Goal: Information Seeking & Learning: Find specific fact

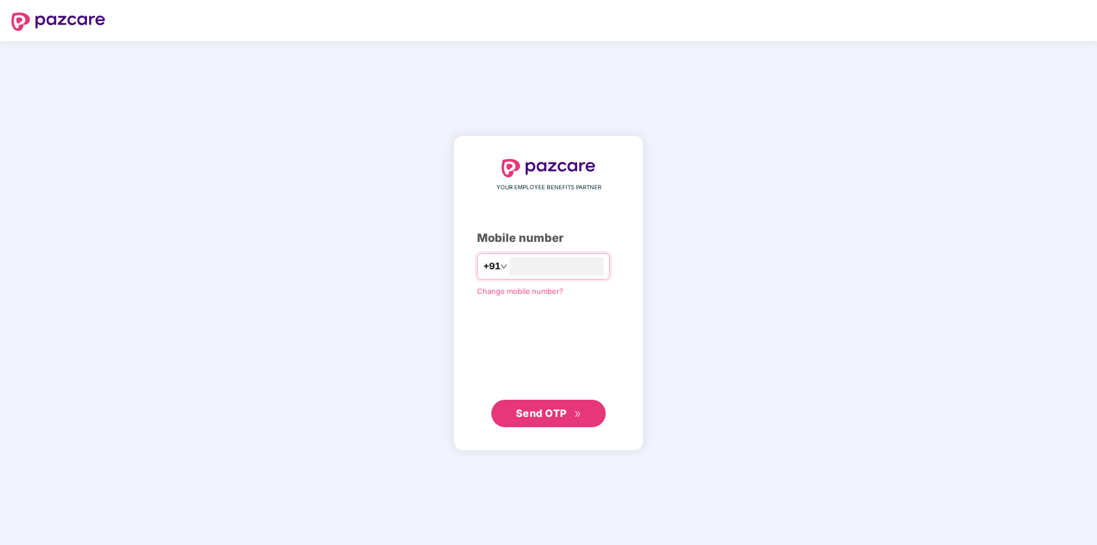
type input "**********"
click at [546, 418] on span "Send OTP" at bounding box center [541, 413] width 51 height 12
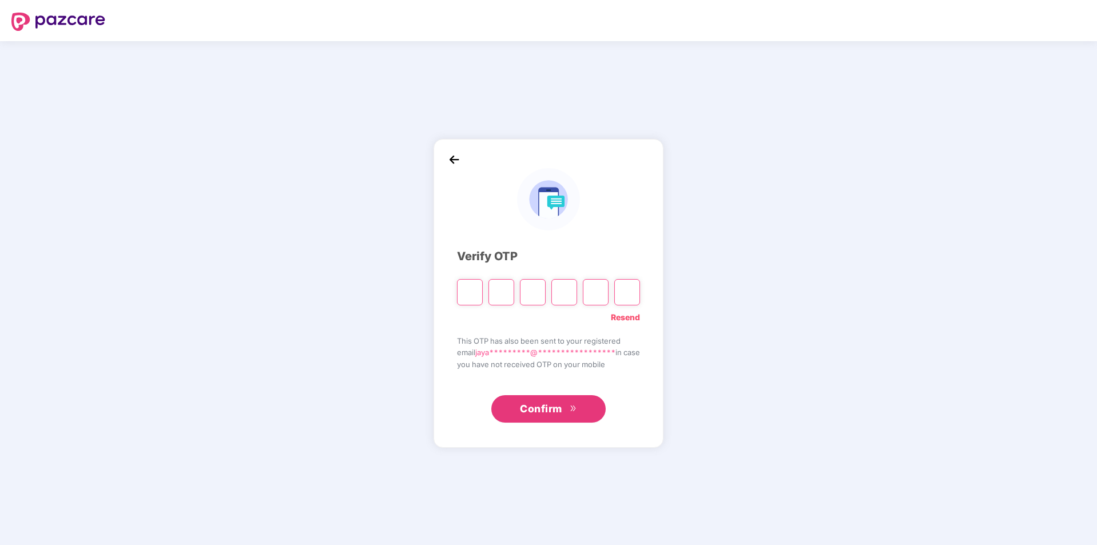
type input "*"
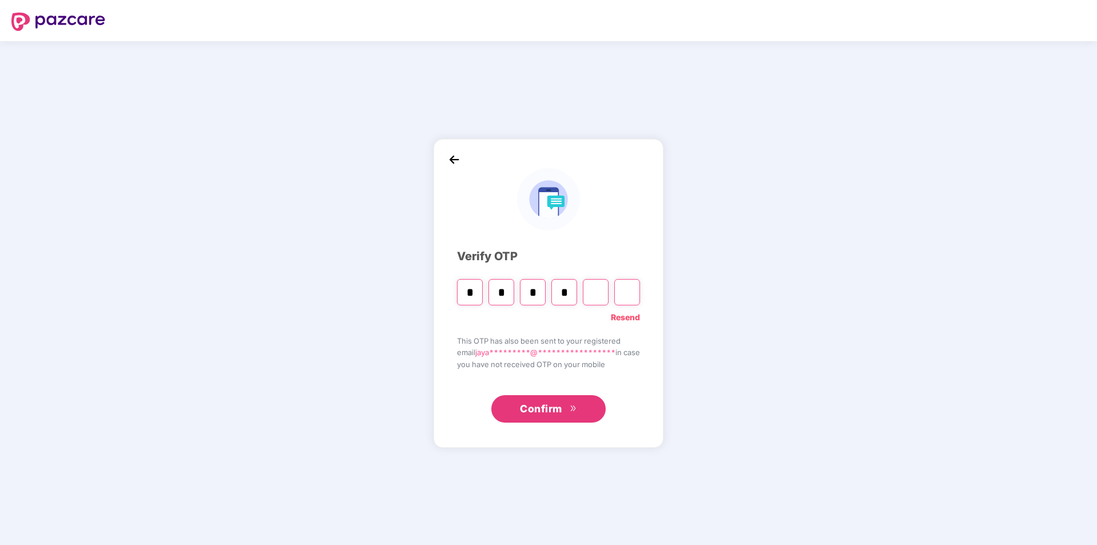
type input "*"
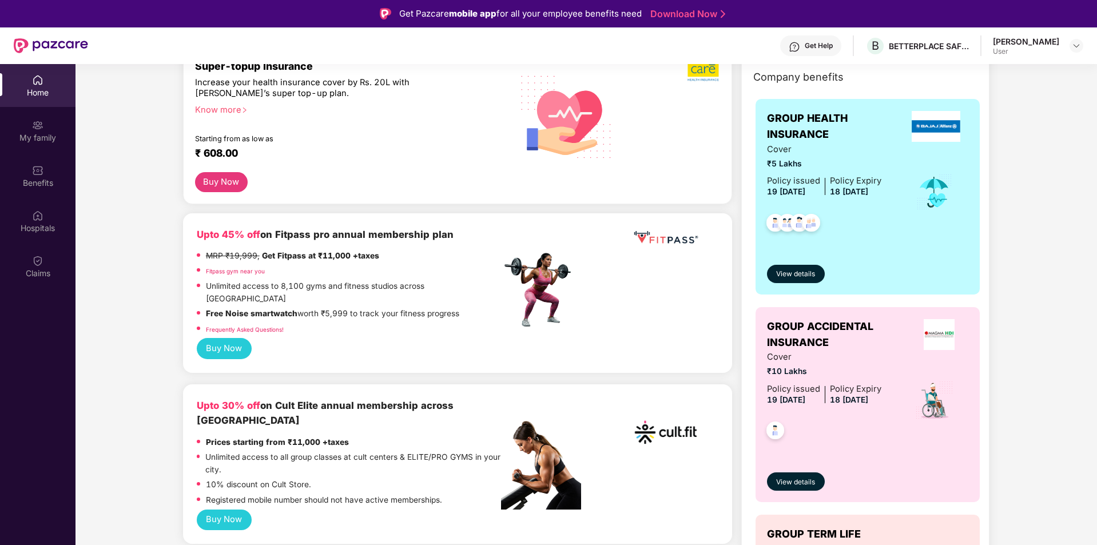
scroll to position [162, 0]
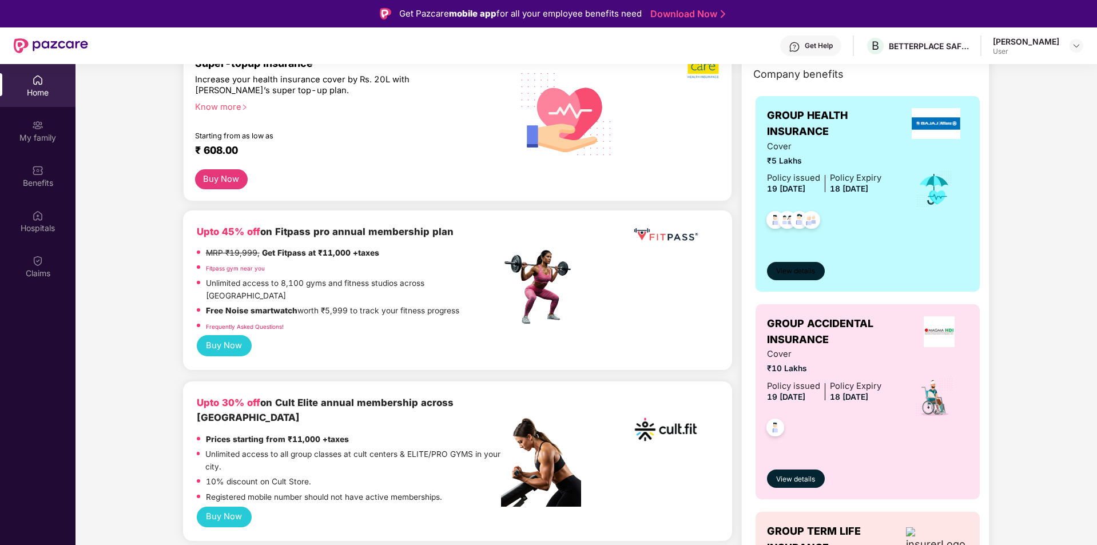
click at [782, 274] on span "View details" at bounding box center [795, 271] width 39 height 11
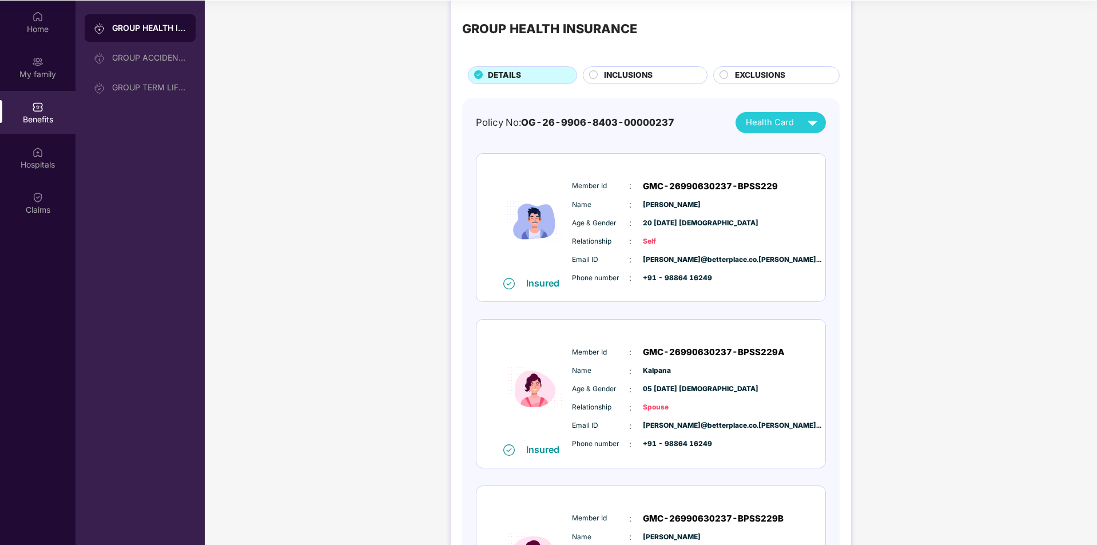
scroll to position [0, 0]
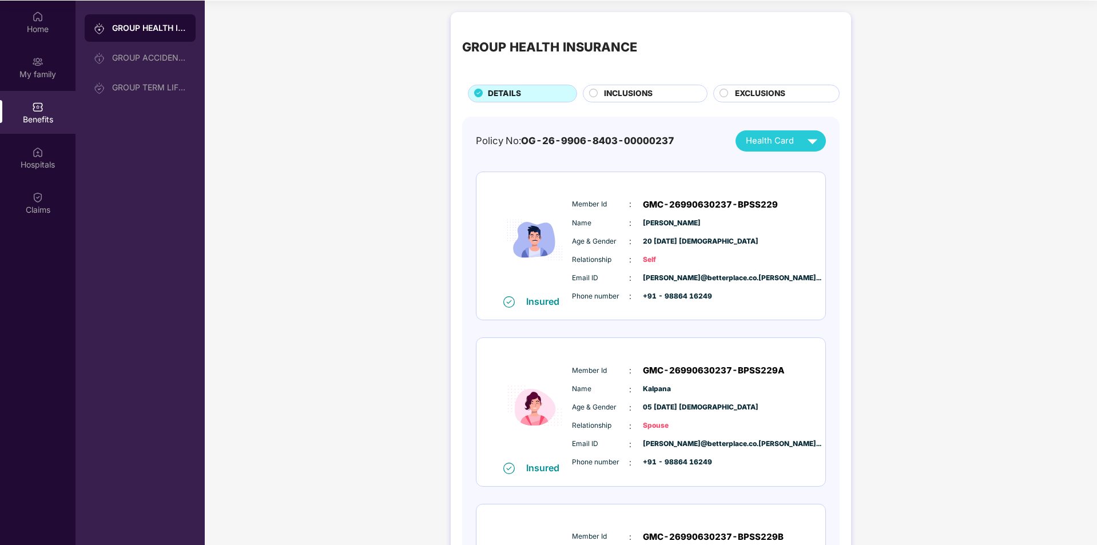
click at [771, 255] on div "Relationship : Self" at bounding box center [685, 259] width 227 height 13
click at [664, 217] on div "Name [PERSON_NAME]" at bounding box center [685, 223] width 227 height 13
click at [778, 144] on span "Health Card" at bounding box center [770, 140] width 48 height 13
click at [819, 164] on img at bounding box center [823, 167] width 9 height 9
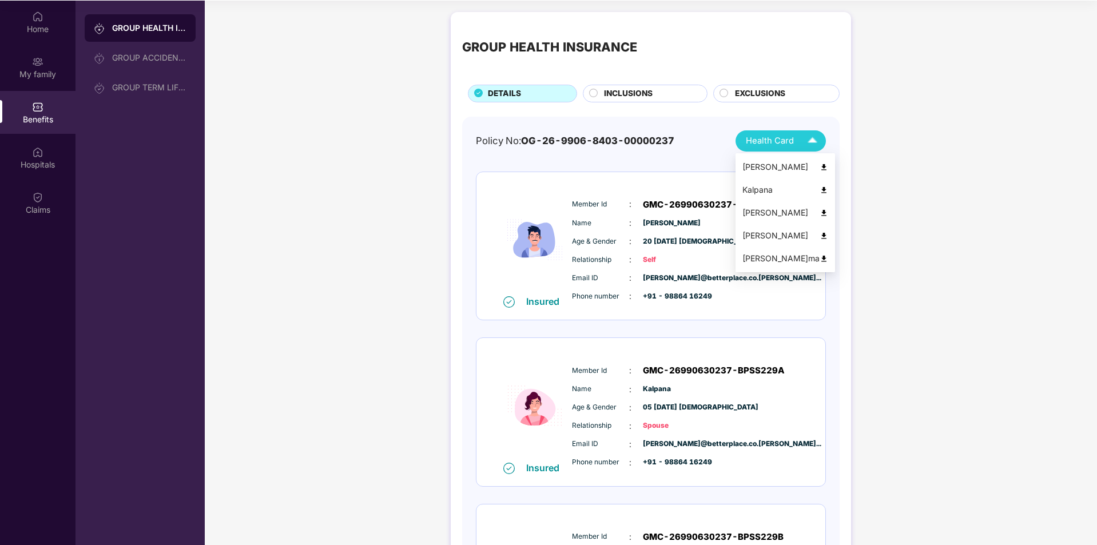
click at [819, 192] on img at bounding box center [823, 190] width 9 height 9
click at [766, 138] on span "Health Card" at bounding box center [770, 140] width 48 height 13
click at [819, 166] on img at bounding box center [823, 167] width 9 height 9
click at [819, 211] on img at bounding box center [823, 213] width 9 height 9
click at [786, 147] on span "Health Card" at bounding box center [770, 140] width 48 height 13
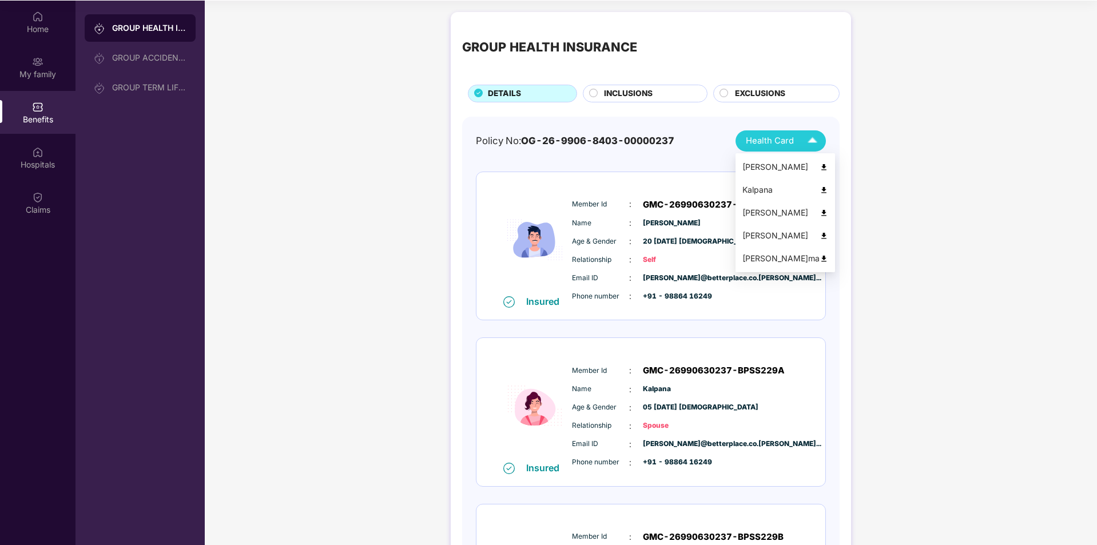
click at [819, 233] on img at bounding box center [823, 236] width 9 height 9
click at [811, 144] on img at bounding box center [812, 141] width 20 height 20
click at [819, 257] on img at bounding box center [823, 258] width 9 height 9
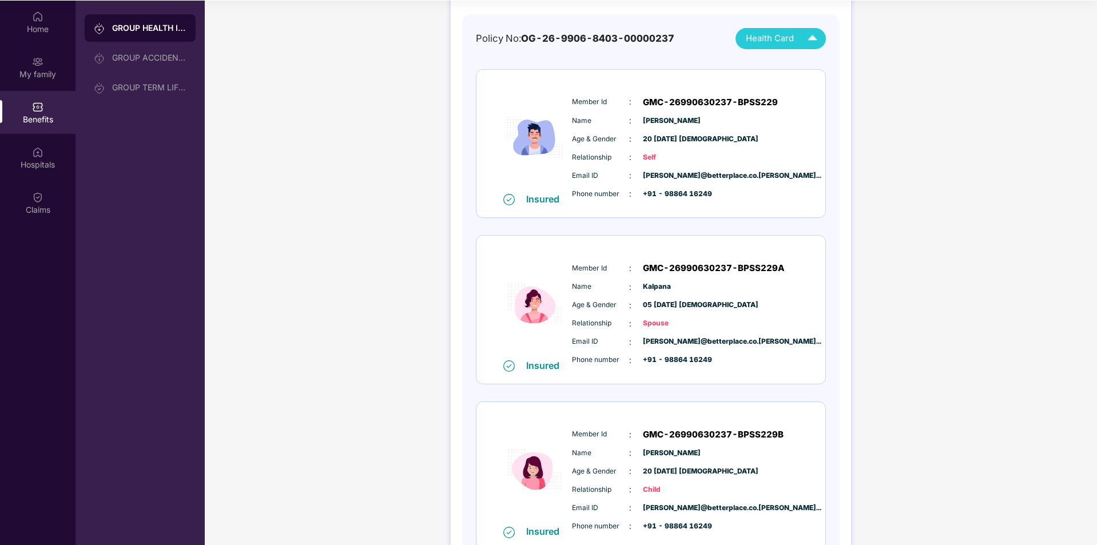
scroll to position [6, 0]
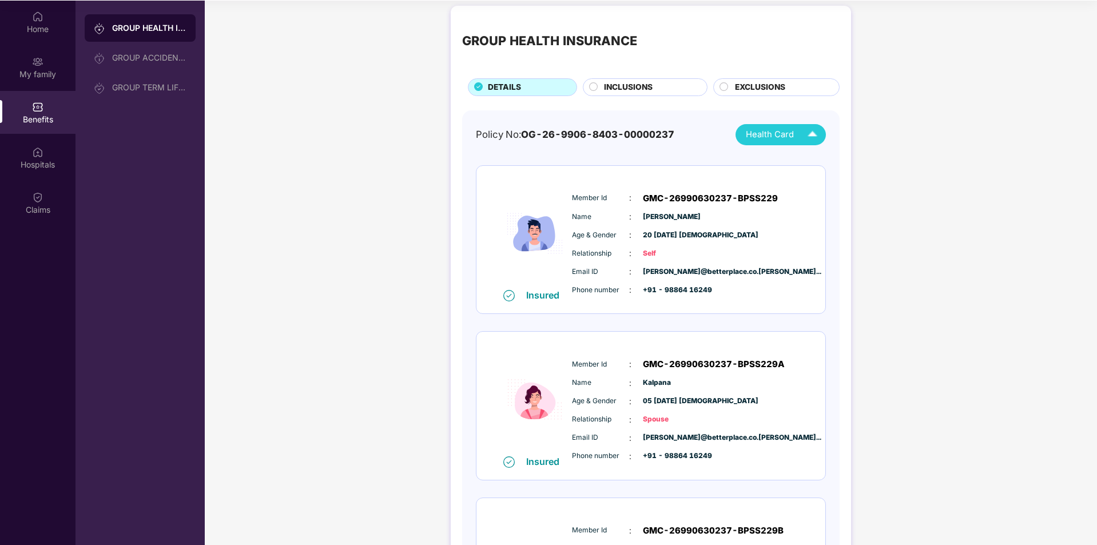
click at [639, 85] on span "INCLUSIONS" at bounding box center [628, 87] width 49 height 13
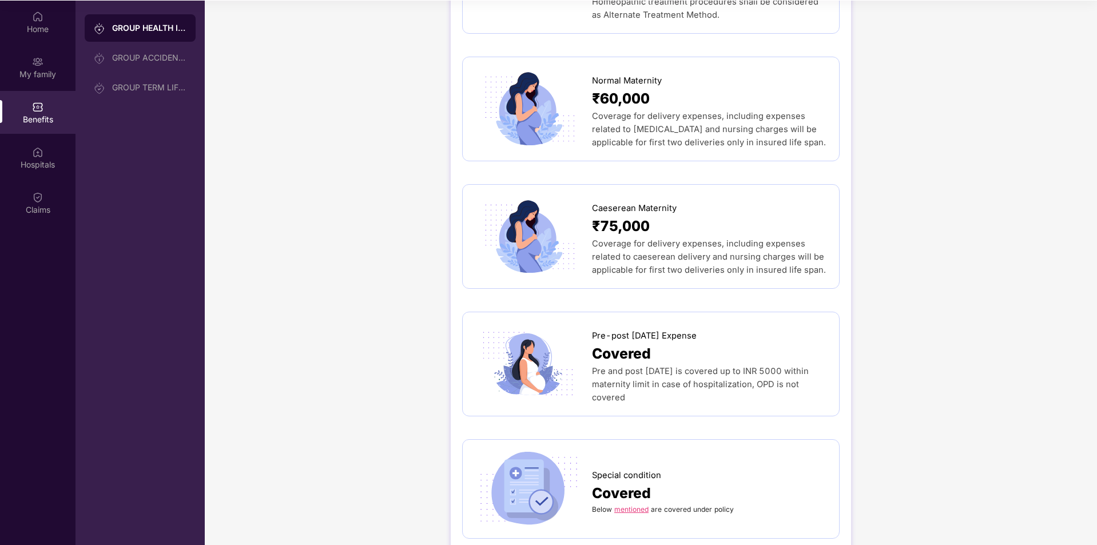
scroll to position [1227, 0]
click at [587, 349] on div at bounding box center [533, 362] width 118 height 75
click at [607, 341] on span "Covered" at bounding box center [621, 352] width 59 height 22
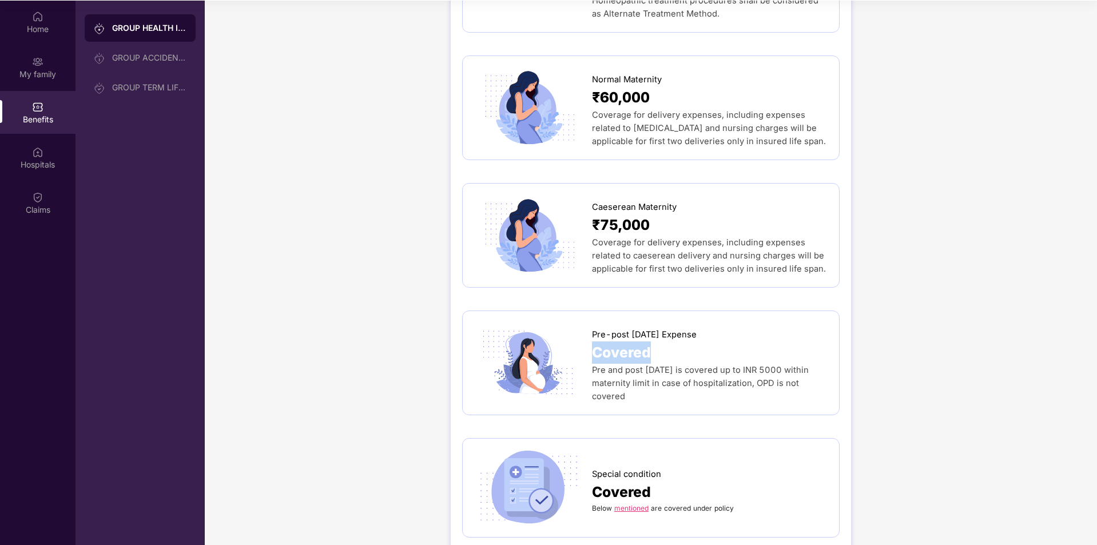
click at [607, 341] on span "Covered" at bounding box center [621, 352] width 59 height 22
click at [663, 365] on span "Pre and post [DATE] is covered up to INR 5000 within maternity limit in case of…" at bounding box center [700, 383] width 217 height 37
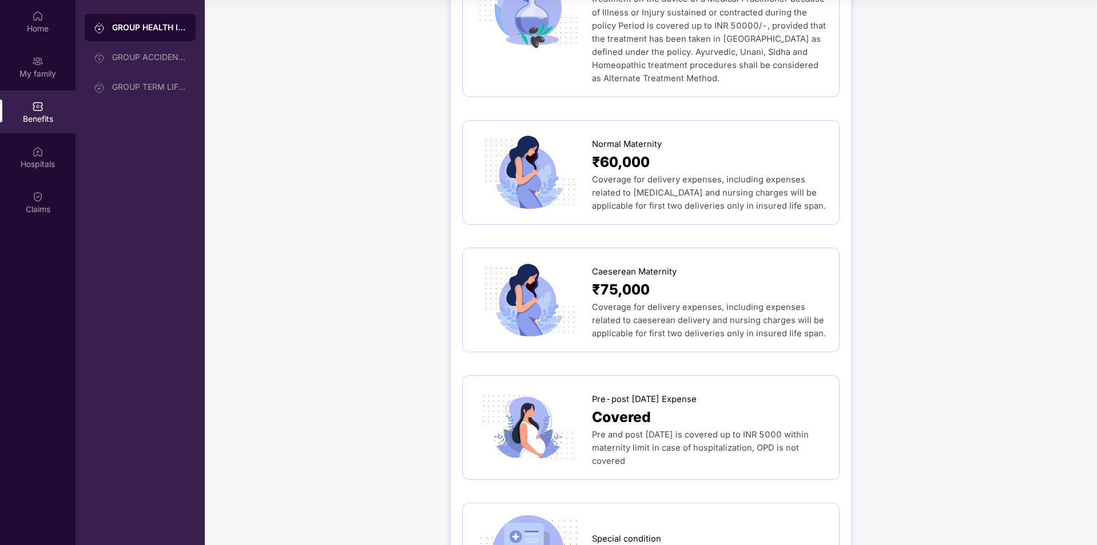
scroll to position [1165, 0]
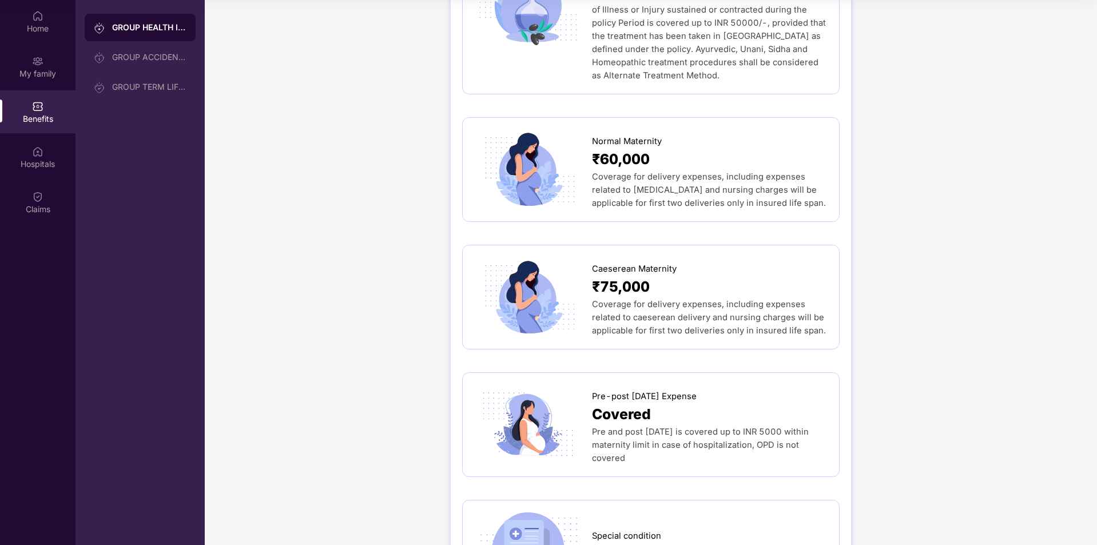
click at [625, 299] on span "Coverage for delivery expenses, including expenses related to caeserean deliver…" at bounding box center [709, 317] width 234 height 37
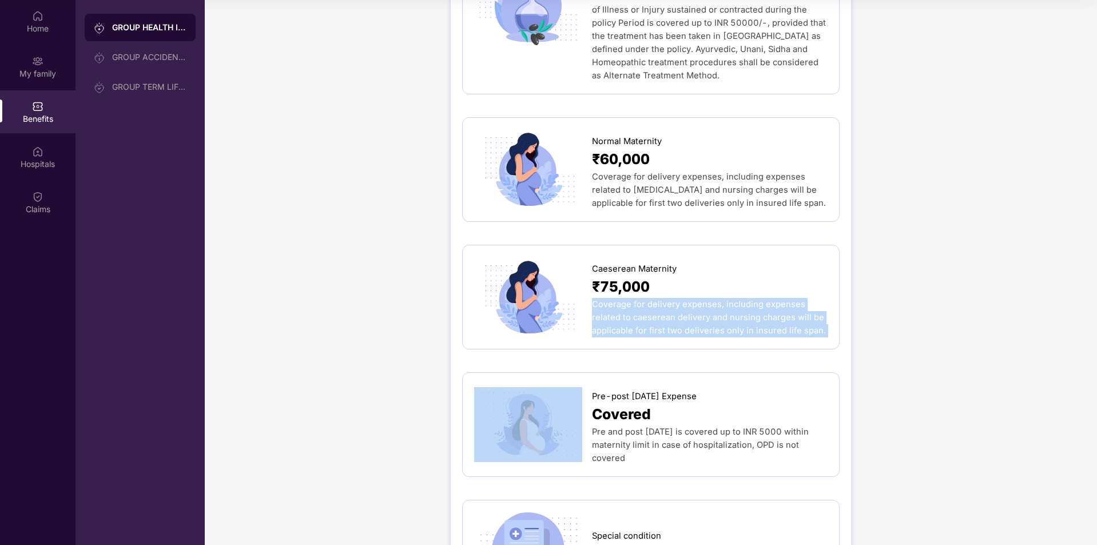
click at [625, 299] on span "Coverage for delivery expenses, including expenses related to caeserean deliver…" at bounding box center [709, 317] width 234 height 37
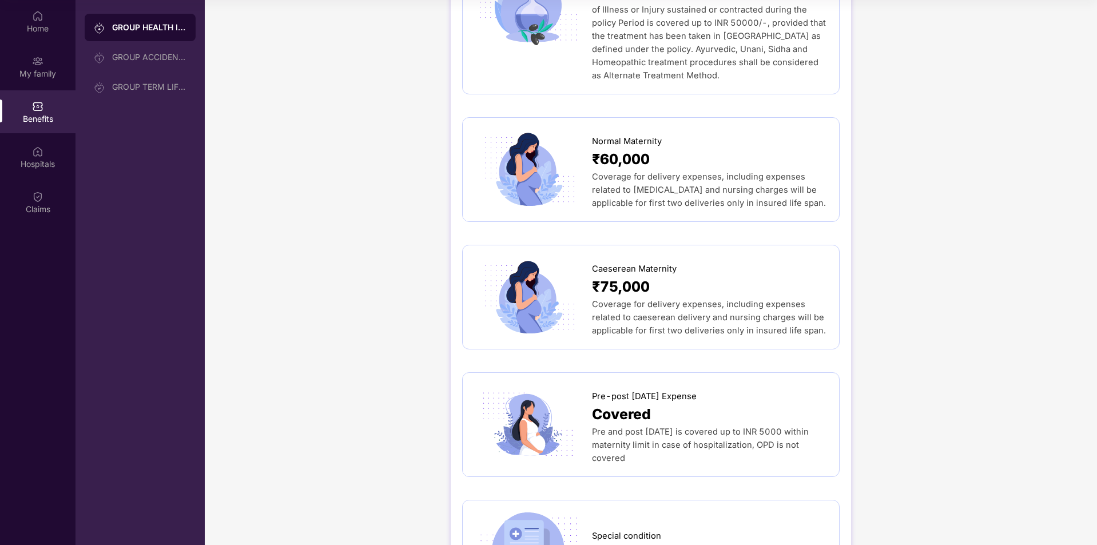
click at [639, 262] on span "Caeserean Maternity" at bounding box center [634, 268] width 85 height 13
click at [648, 276] on span "₹75,000" at bounding box center [621, 287] width 58 height 22
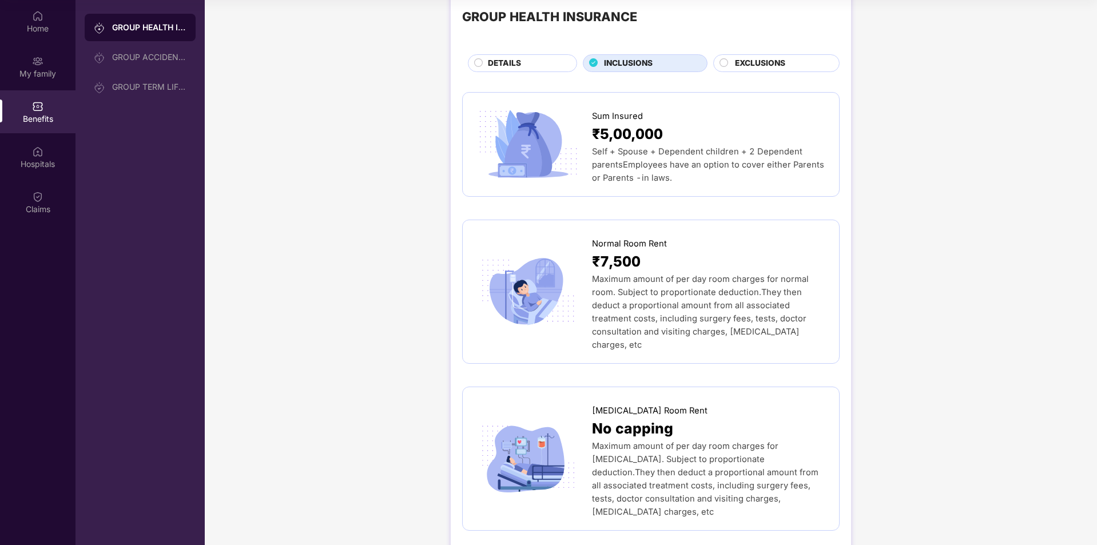
scroll to position [0, 0]
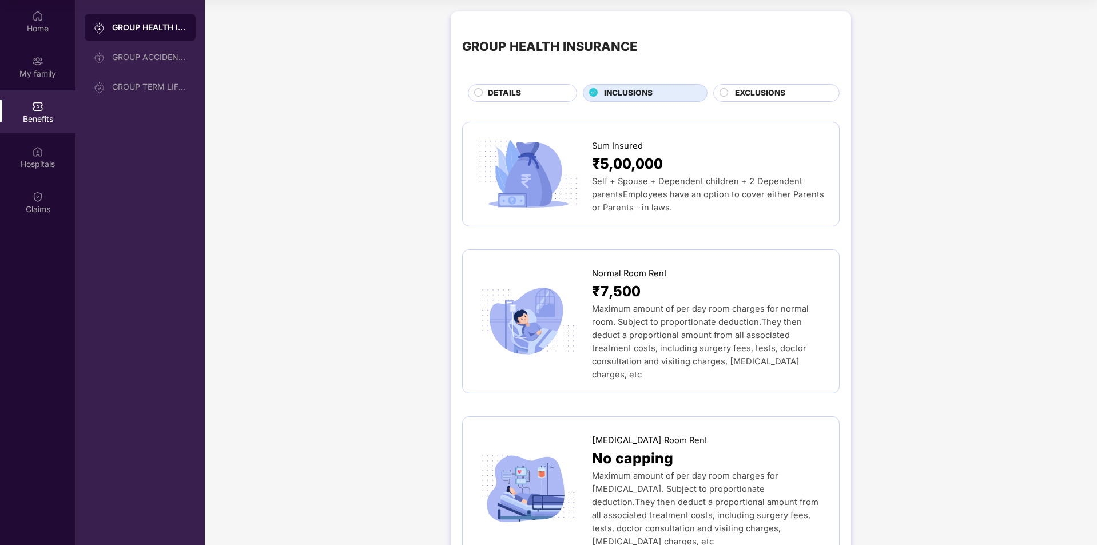
click at [723, 93] on circle at bounding box center [724, 92] width 8 height 8
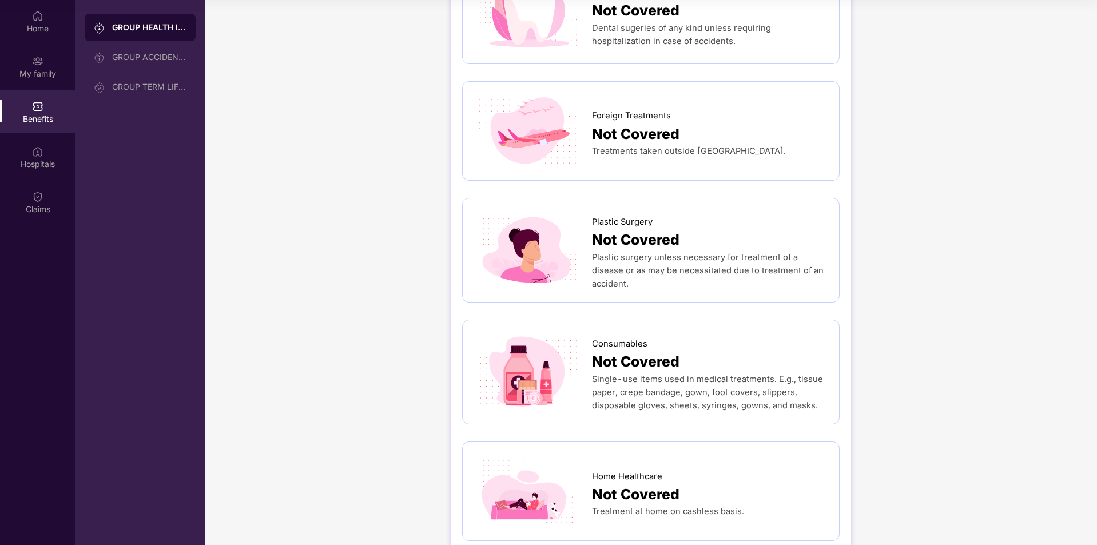
scroll to position [543, 0]
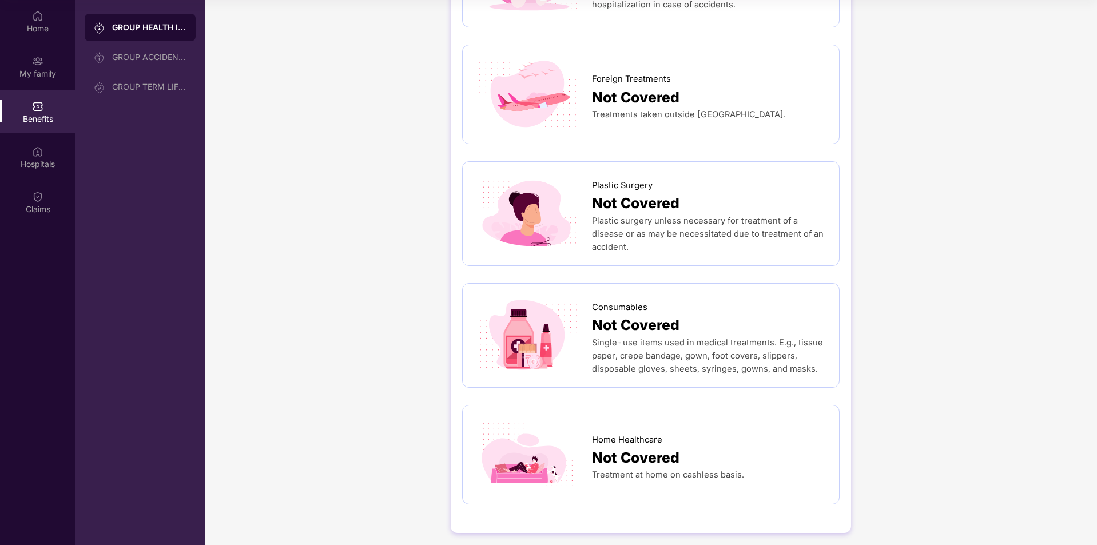
click at [623, 447] on span "Not Covered" at bounding box center [635, 458] width 87 height 22
click at [655, 329] on span "Not Covered" at bounding box center [635, 325] width 87 height 22
click at [698, 317] on div "Not Covered" at bounding box center [710, 325] width 236 height 22
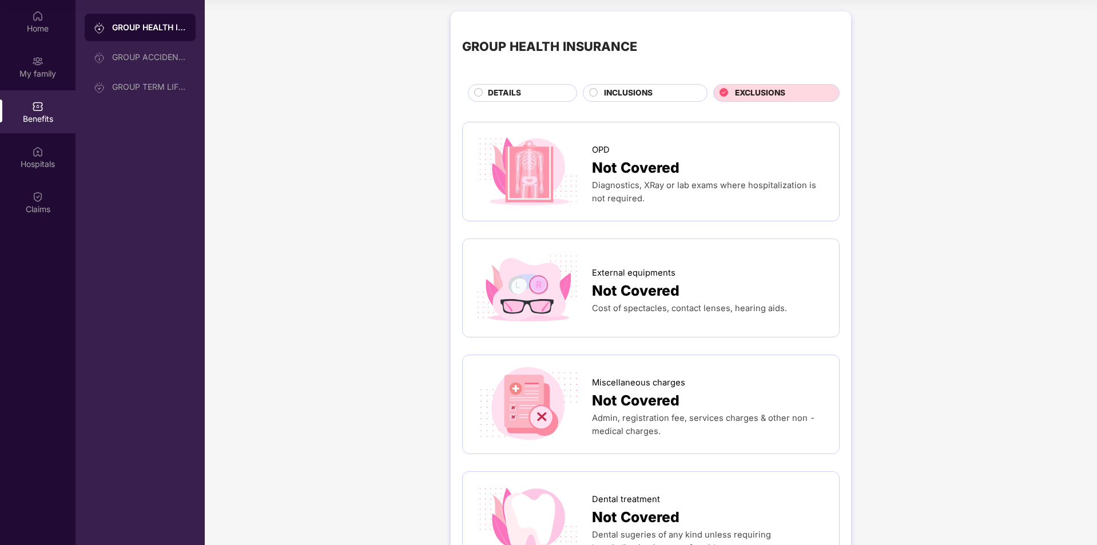
scroll to position [0, 0]
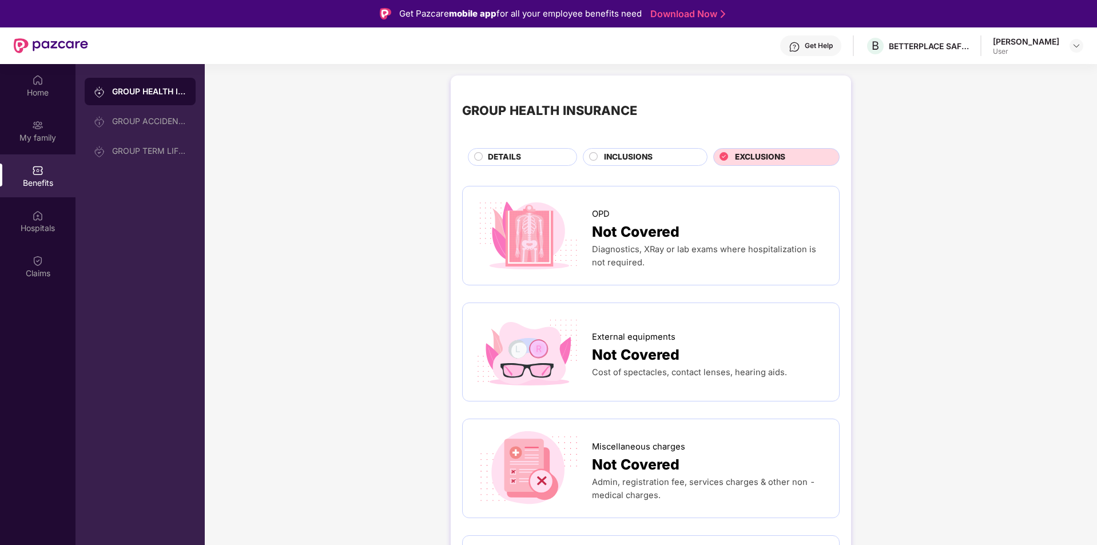
click at [634, 159] on span "INCLUSIONS" at bounding box center [628, 157] width 49 height 13
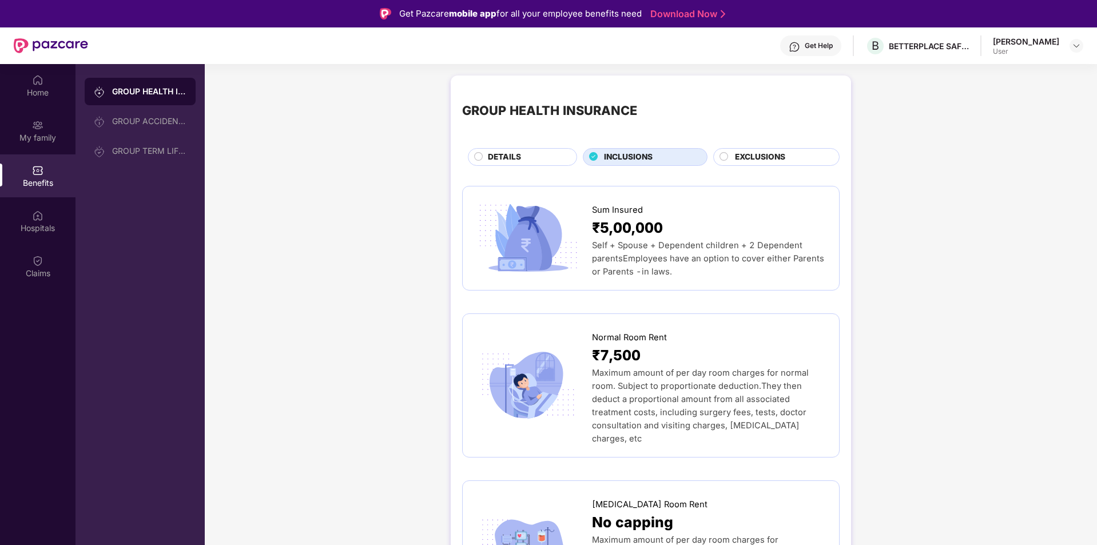
click at [747, 154] on span "EXCLUSIONS" at bounding box center [760, 157] width 50 height 13
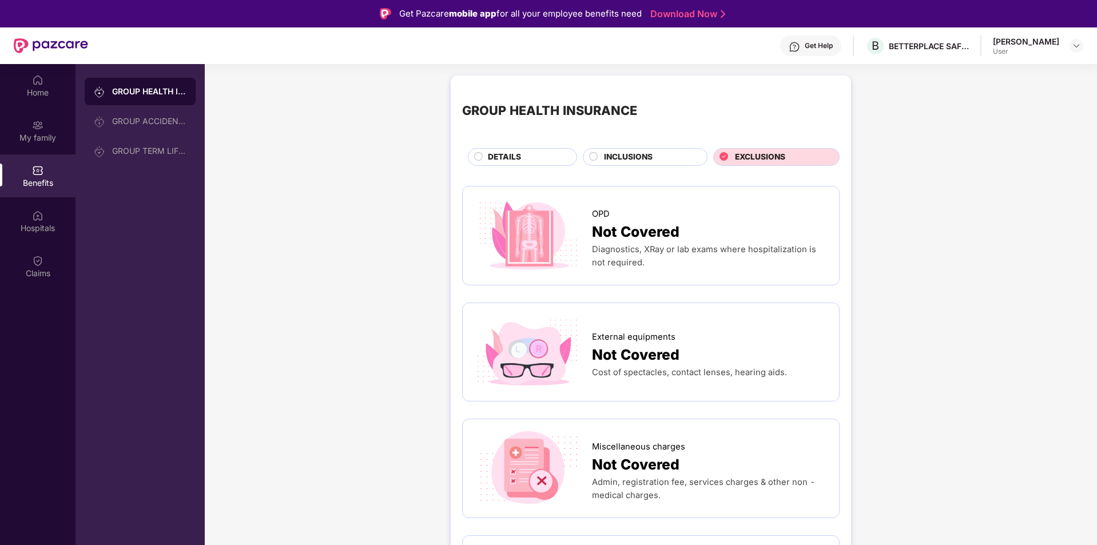
click at [686, 149] on div "INCLUSIONS" at bounding box center [645, 157] width 125 height 18
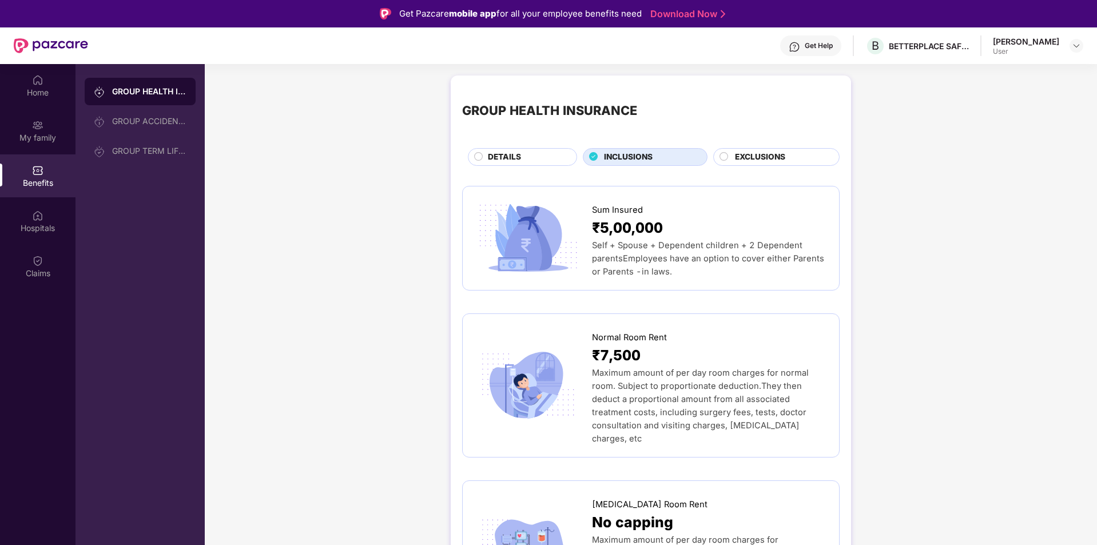
click at [533, 156] on div "DETAILS" at bounding box center [526, 158] width 89 height 14
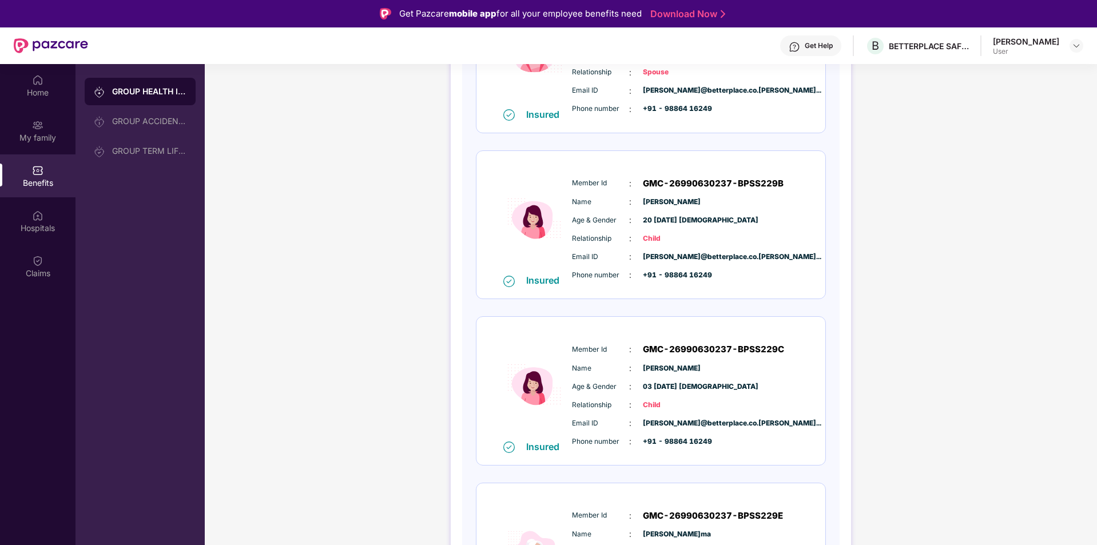
scroll to position [510, 0]
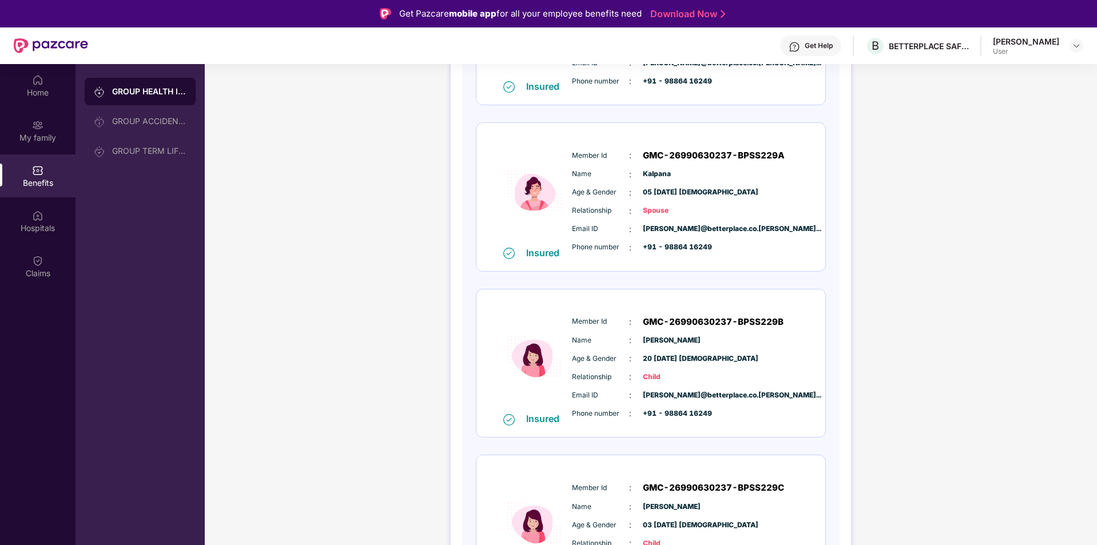
click at [676, 342] on span "[PERSON_NAME]" at bounding box center [671, 340] width 57 height 11
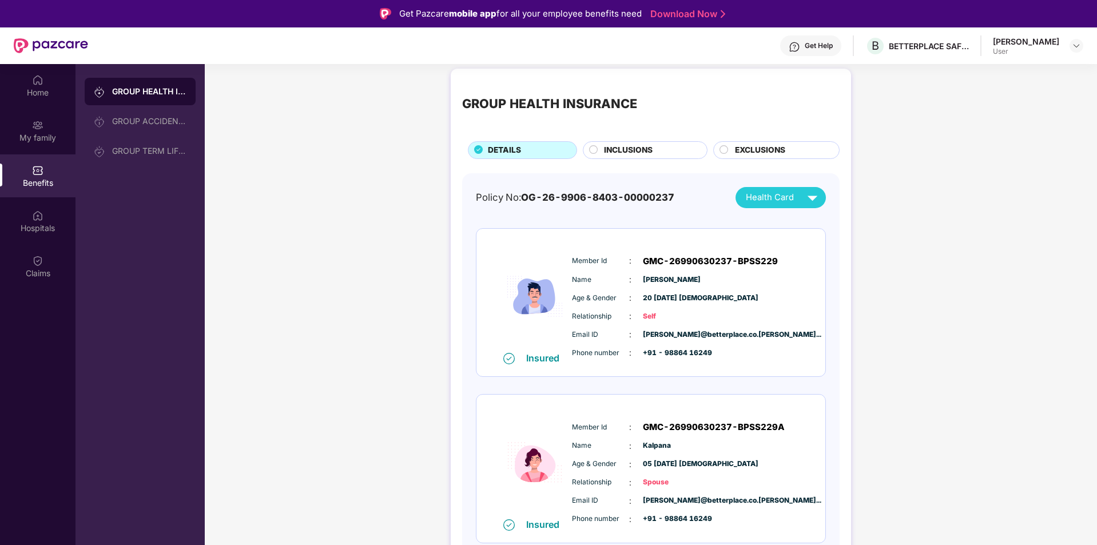
scroll to position [0, 0]
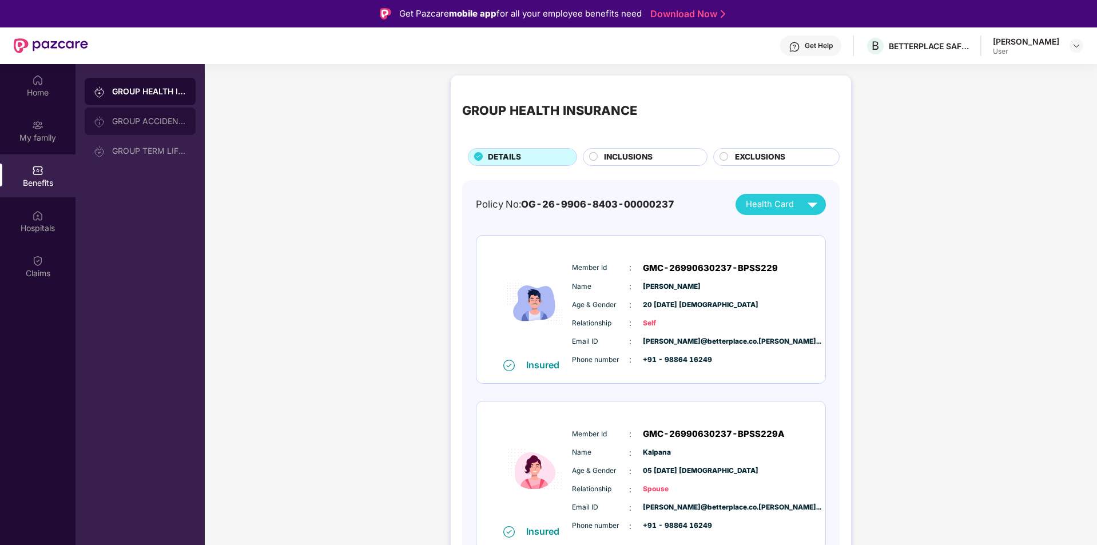
click at [164, 115] on div "GROUP ACCIDENTAL INSURANCE" at bounding box center [140, 120] width 111 height 27
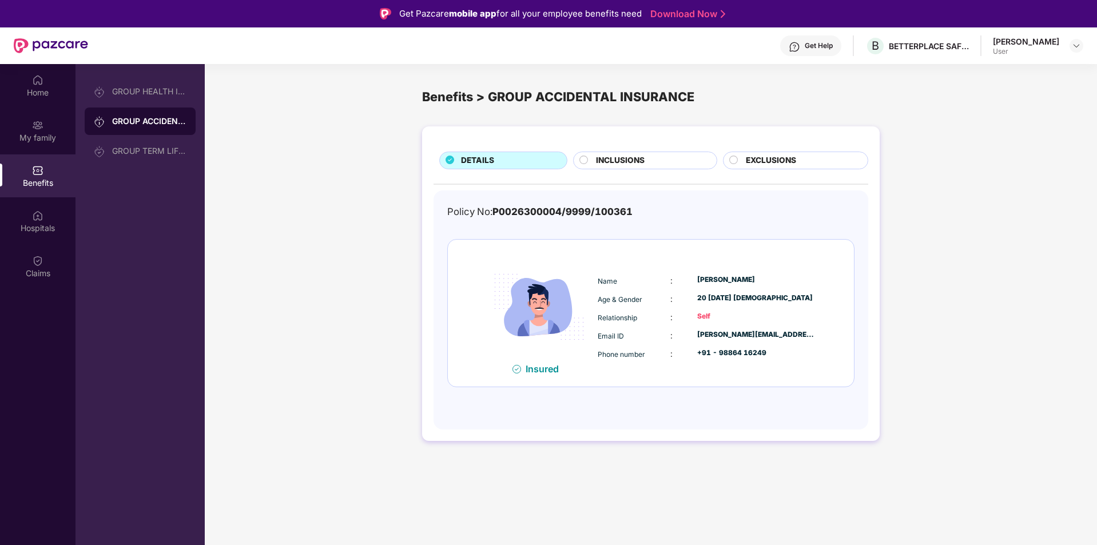
click at [726, 307] on div "Name [PERSON_NAME] Age & Gender : 20 [DATE] [DEMOGRAPHIC_DATA] Relationship : S…" at bounding box center [707, 317] width 224 height 97
click at [641, 162] on span "INCLUSIONS" at bounding box center [620, 160] width 49 height 13
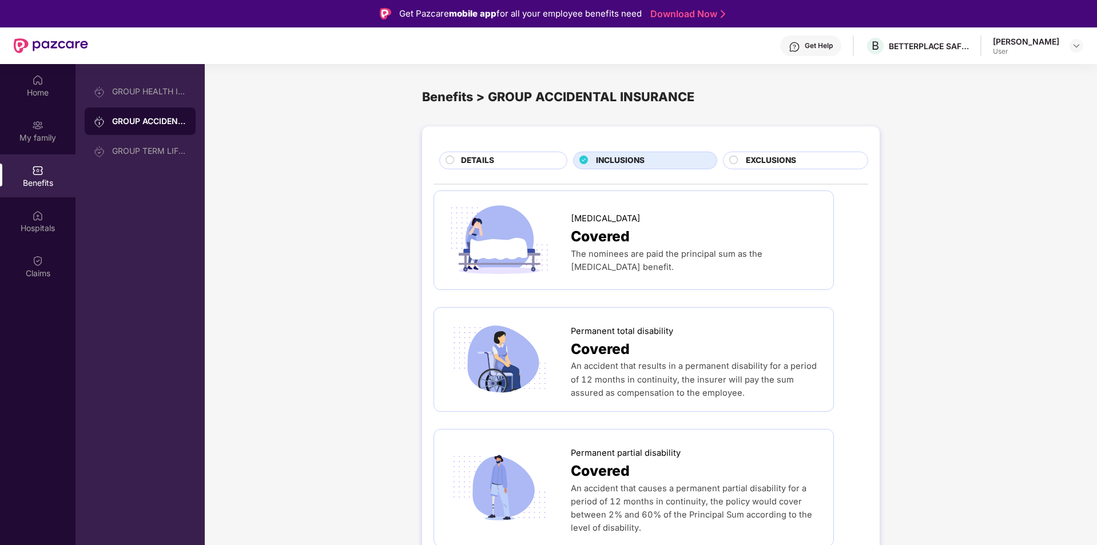
click at [770, 164] on span "EXCLUSIONS" at bounding box center [771, 160] width 50 height 13
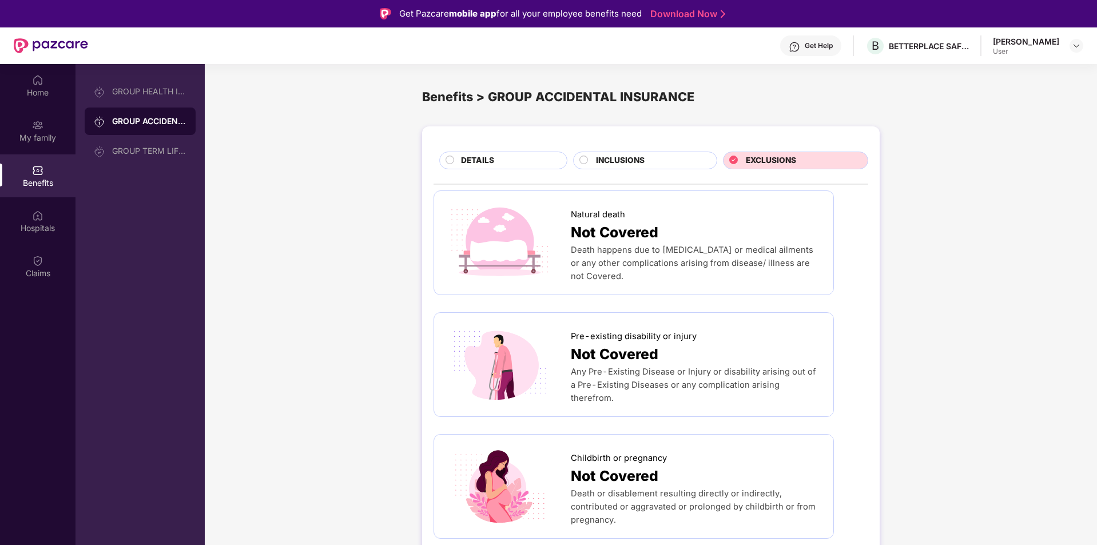
click at [508, 164] on div "DETAILS" at bounding box center [508, 161] width 106 height 14
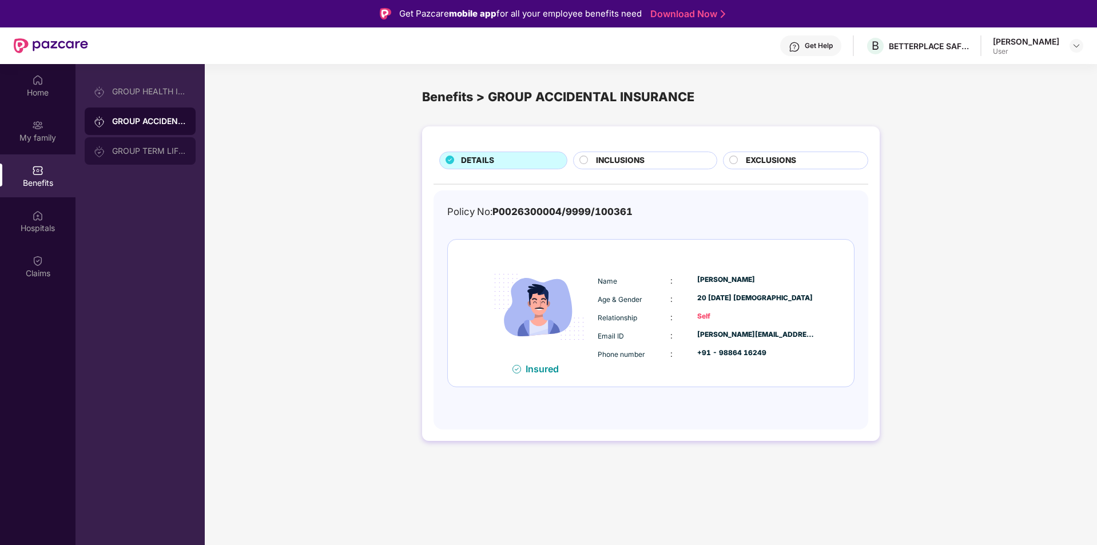
click at [159, 148] on div "GROUP TERM LIFE INSURANCE" at bounding box center [149, 150] width 74 height 9
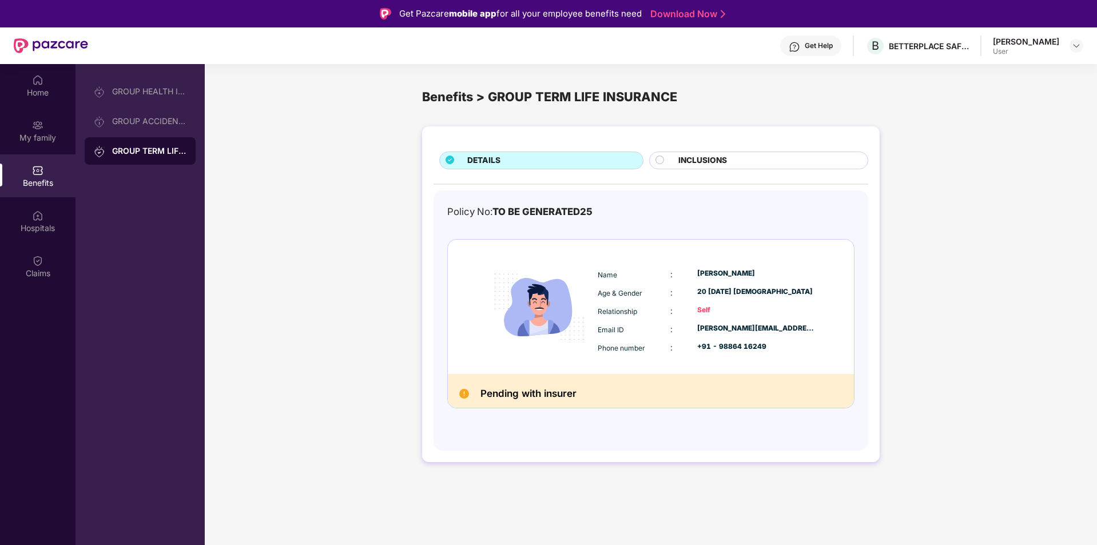
click at [676, 297] on div ":" at bounding box center [683, 292] width 27 height 13
click at [679, 166] on span "INCLUSIONS" at bounding box center [702, 160] width 49 height 13
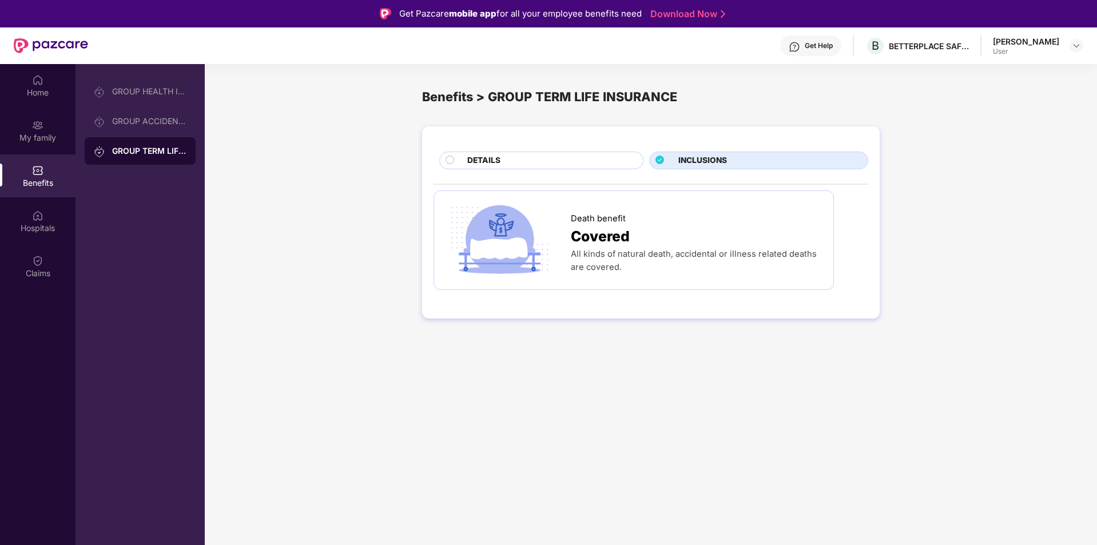
click at [598, 162] on div "DETAILS" at bounding box center [549, 161] width 176 height 14
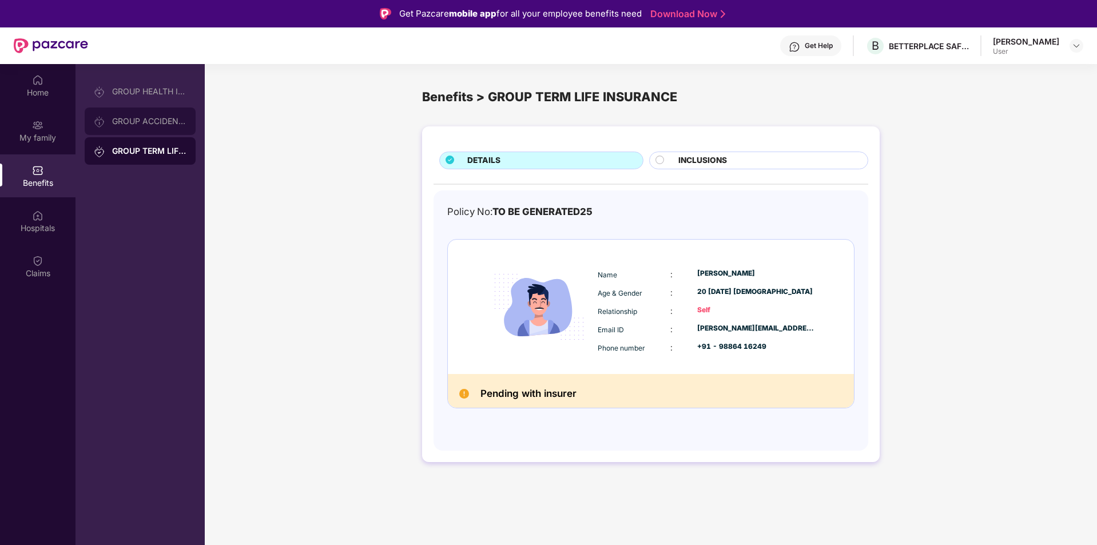
click at [129, 129] on div "GROUP ACCIDENTAL INSURANCE" at bounding box center [140, 120] width 111 height 27
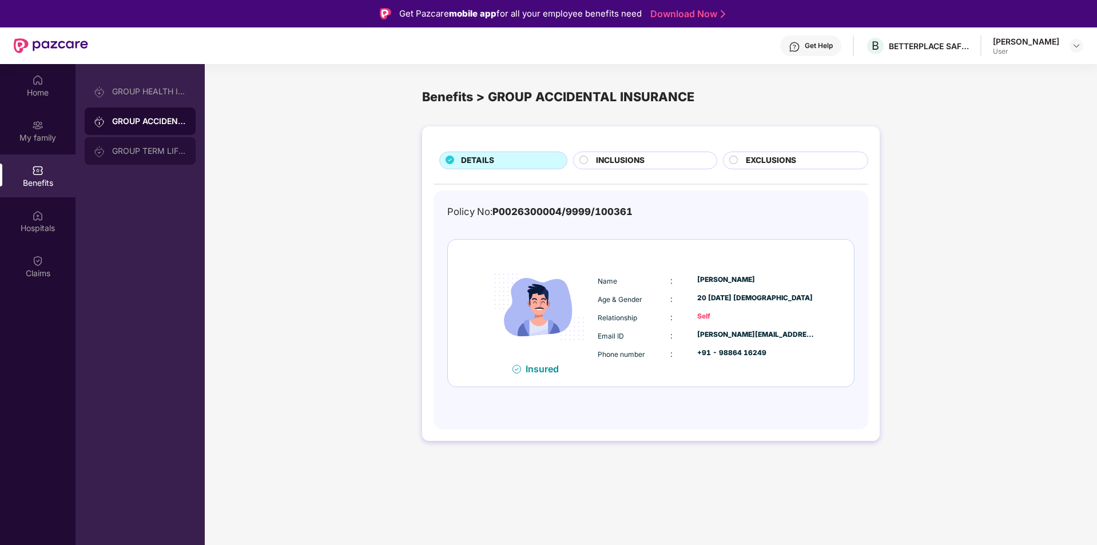
click at [130, 155] on div "GROUP TERM LIFE INSURANCE" at bounding box center [149, 150] width 74 height 9
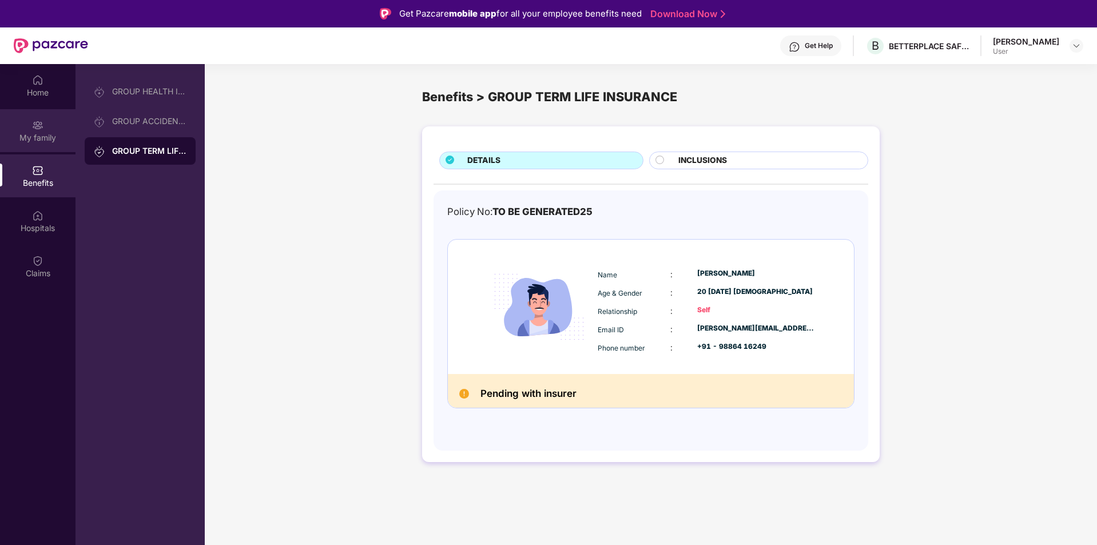
click at [46, 131] on div "My family" at bounding box center [37, 130] width 75 height 43
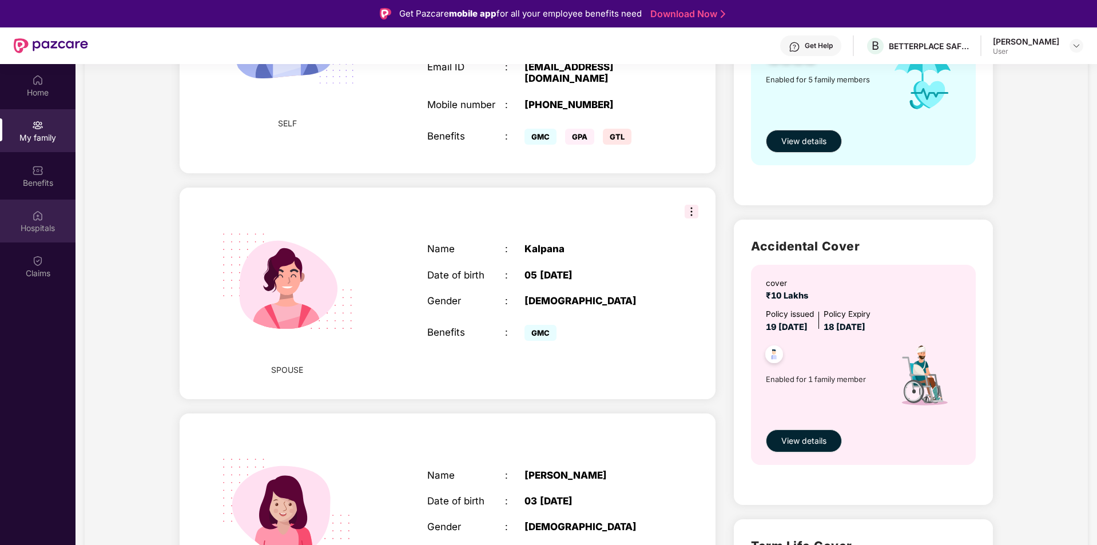
scroll to position [226, 0]
click at [42, 200] on div "Hospitals" at bounding box center [37, 221] width 75 height 43
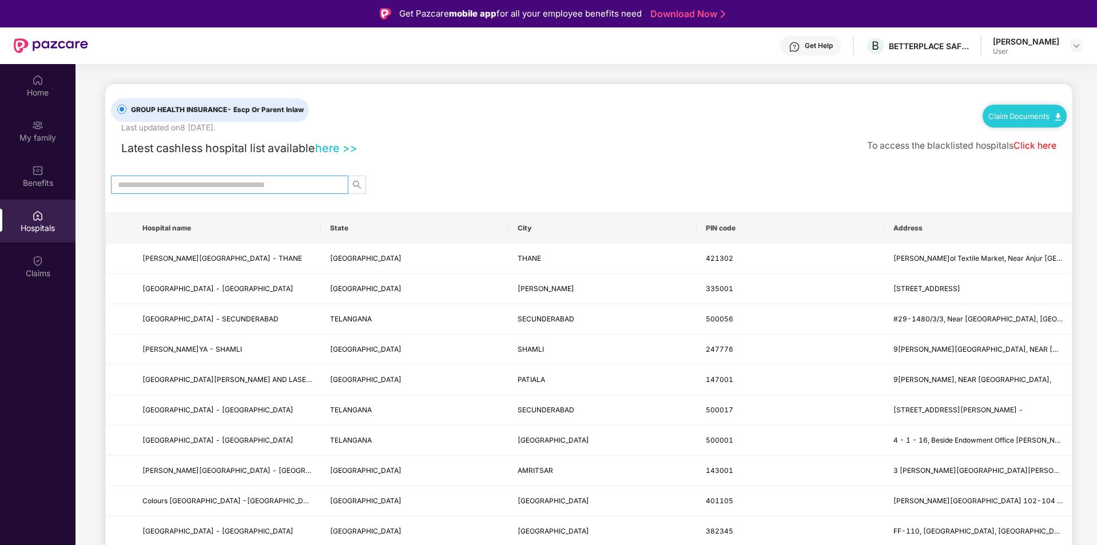
click at [217, 179] on input "text" at bounding box center [225, 184] width 214 height 13
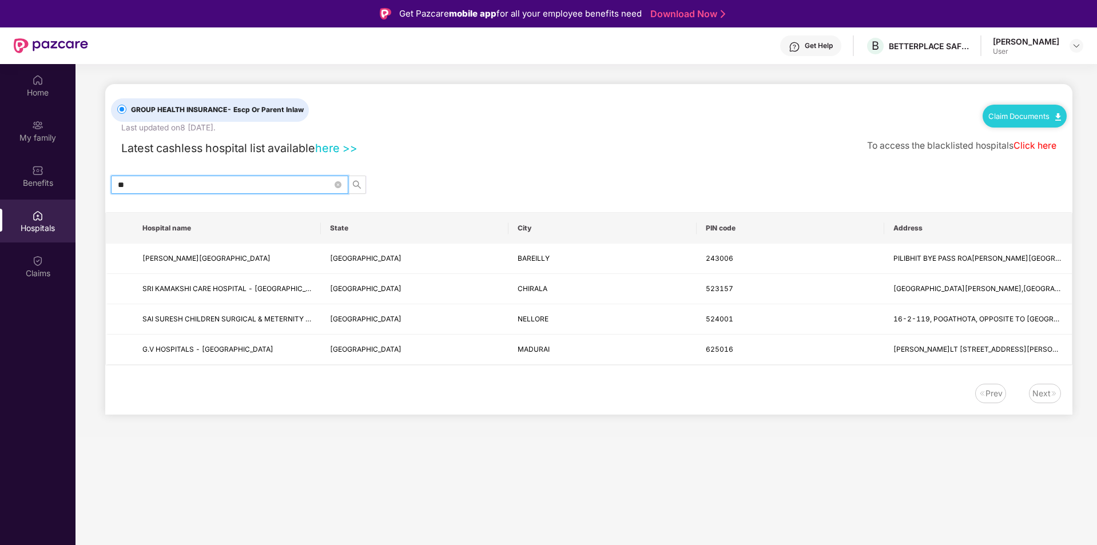
type input "*"
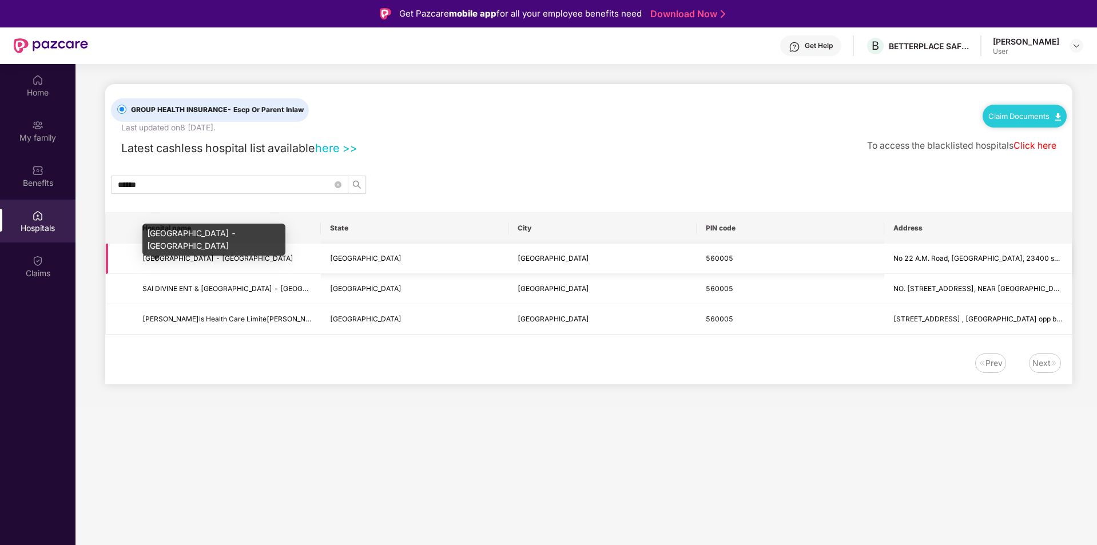
click at [179, 254] on span "[GEOGRAPHIC_DATA] - [GEOGRAPHIC_DATA]" at bounding box center [217, 258] width 151 height 9
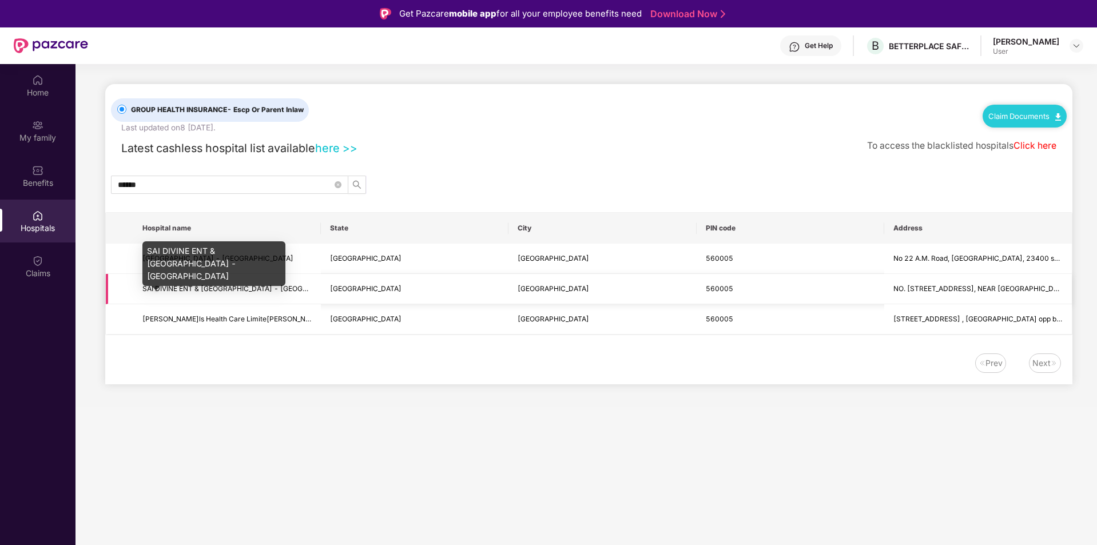
click at [248, 287] on span "SAI DIVINE ENT & [GEOGRAPHIC_DATA] - [GEOGRAPHIC_DATA]" at bounding box center [246, 288] width 209 height 9
drag, startPoint x: 248, startPoint y: 287, endPoint x: 152, endPoint y: 400, distance: 148.8
click at [152, 400] on main "GROUP HEALTH INSURANCE - Escp Or Parent Inlaw Last updated on [DATE] . Claim Do…" at bounding box center [585, 235] width 1021 height 343
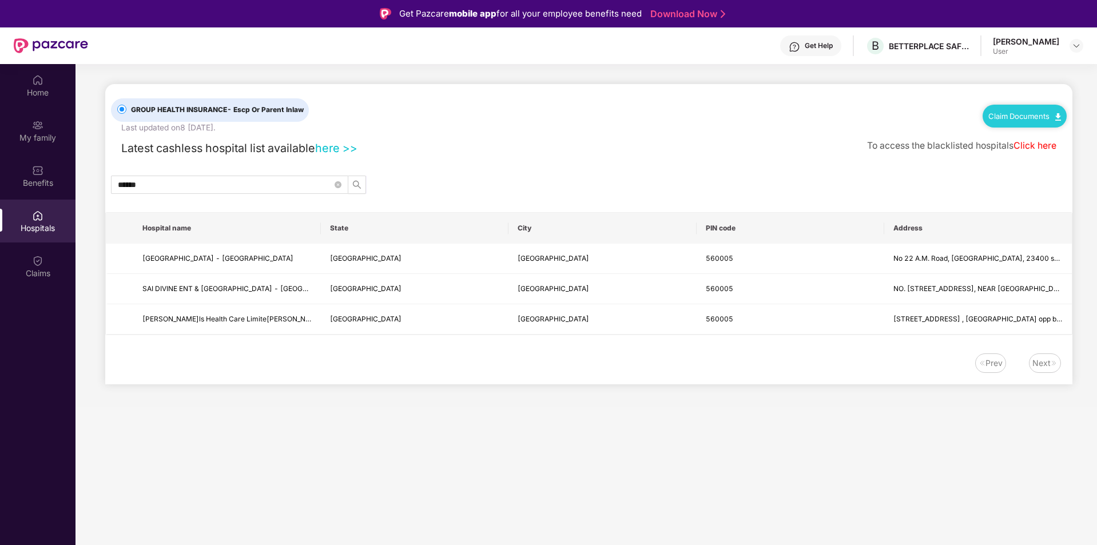
click at [186, 367] on div "Prev Next" at bounding box center [582, 362] width 955 height 19
click at [182, 182] on input "******" at bounding box center [225, 184] width 214 height 13
type input "******"
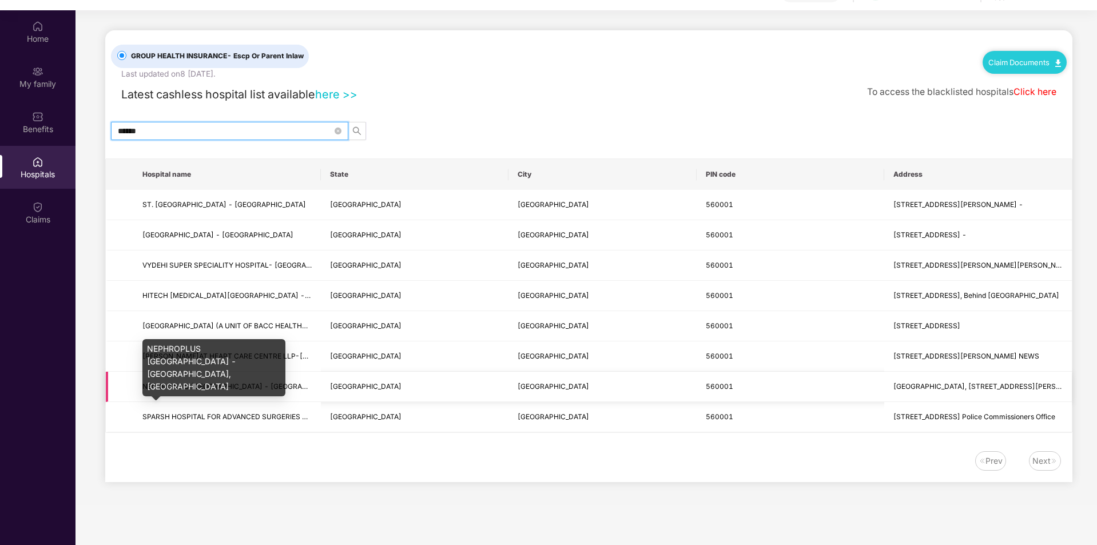
scroll to position [64, 0]
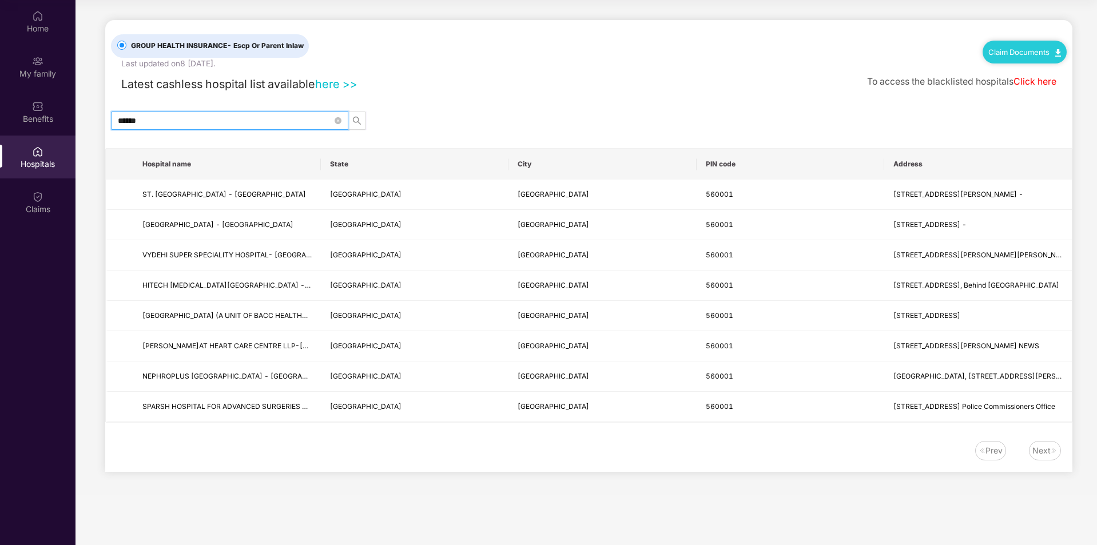
click at [246, 126] on input "******" at bounding box center [225, 120] width 214 height 13
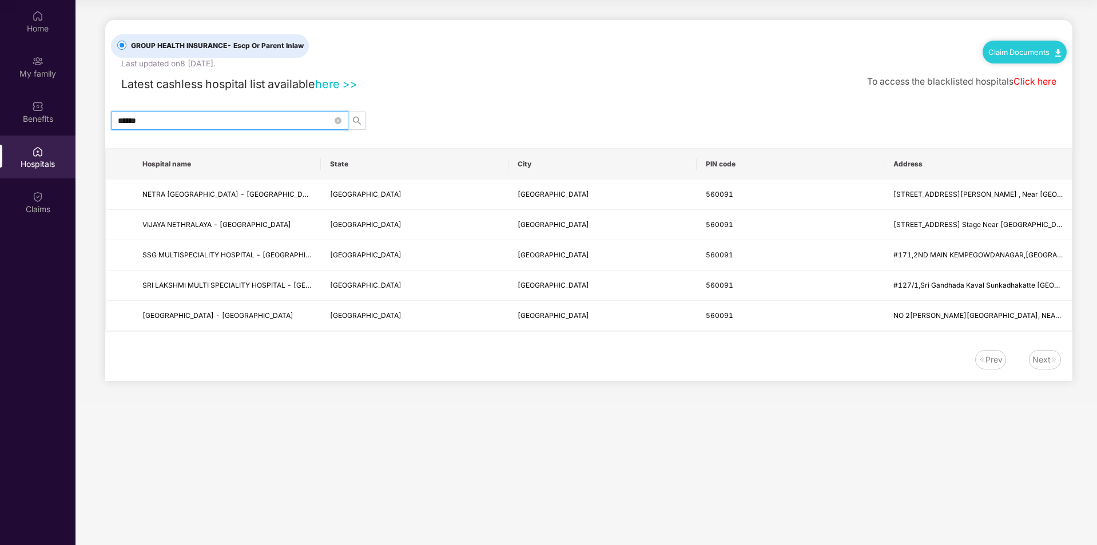
type input "******"
